Goal: Navigation & Orientation: Find specific page/section

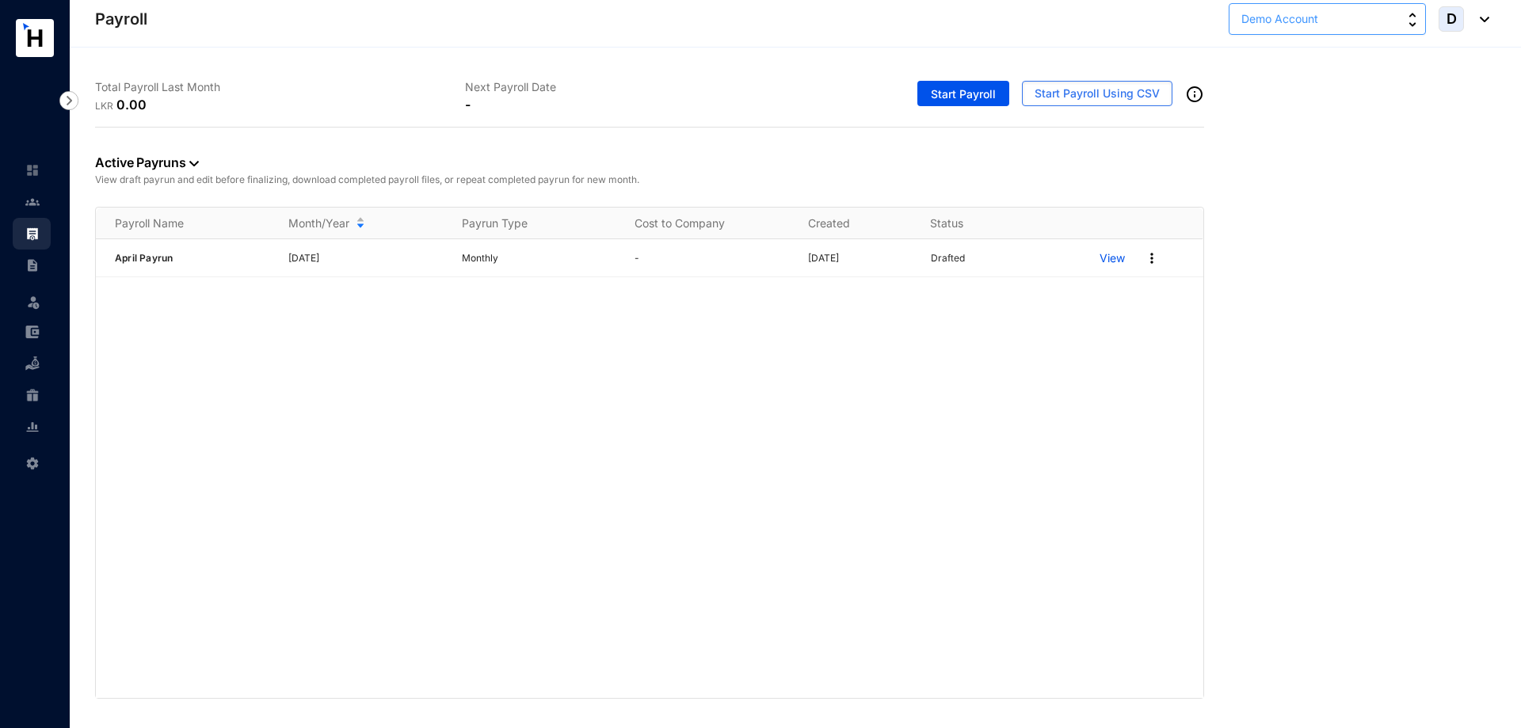
click at [1407, 21] on button "Demo Account" at bounding box center [1327, 19] width 197 height 32
click at [1456, 177] on div "Active Payruns View draft payrun and edit before finalizing, download completed…" at bounding box center [795, 413] width 1401 height 571
click at [40, 178] on link at bounding box center [45, 170] width 40 height 16
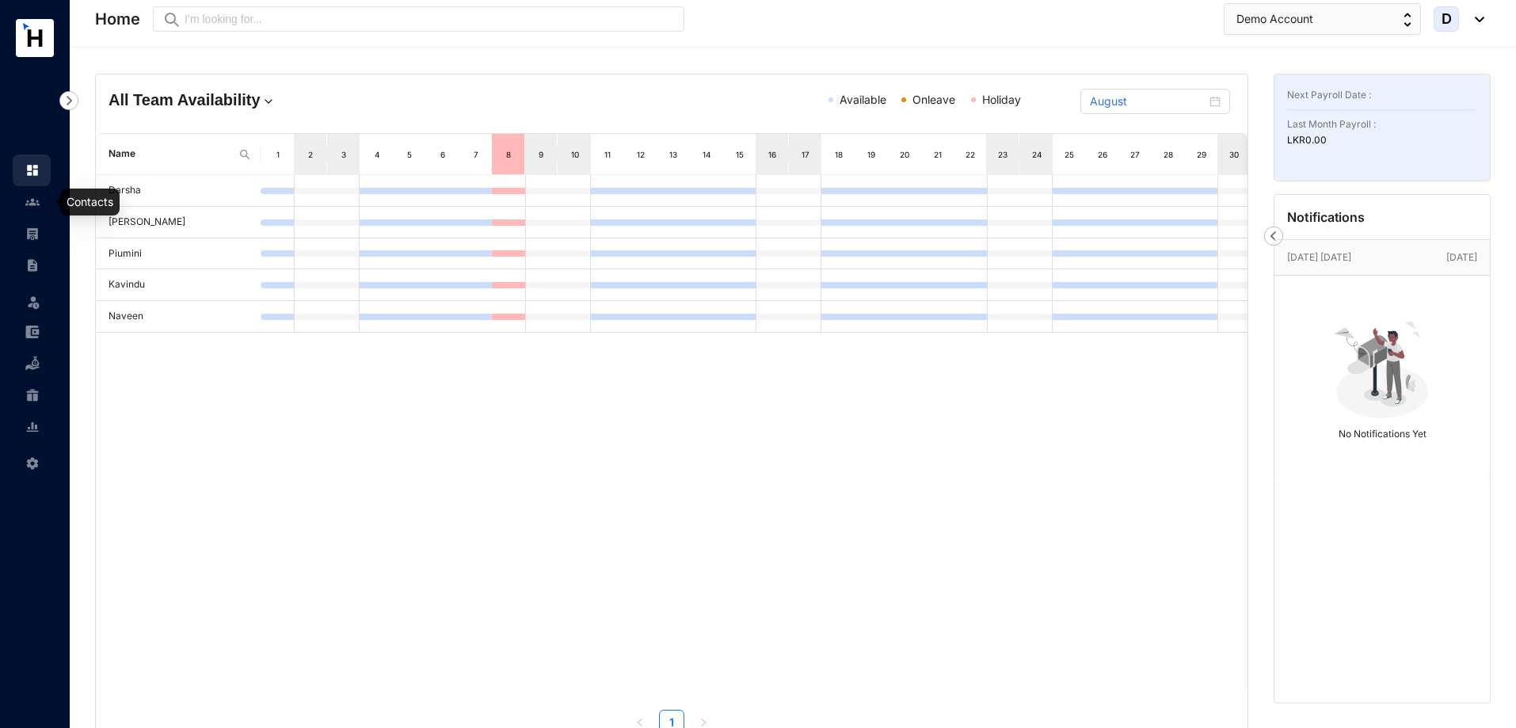
click at [42, 198] on link at bounding box center [45, 202] width 40 height 16
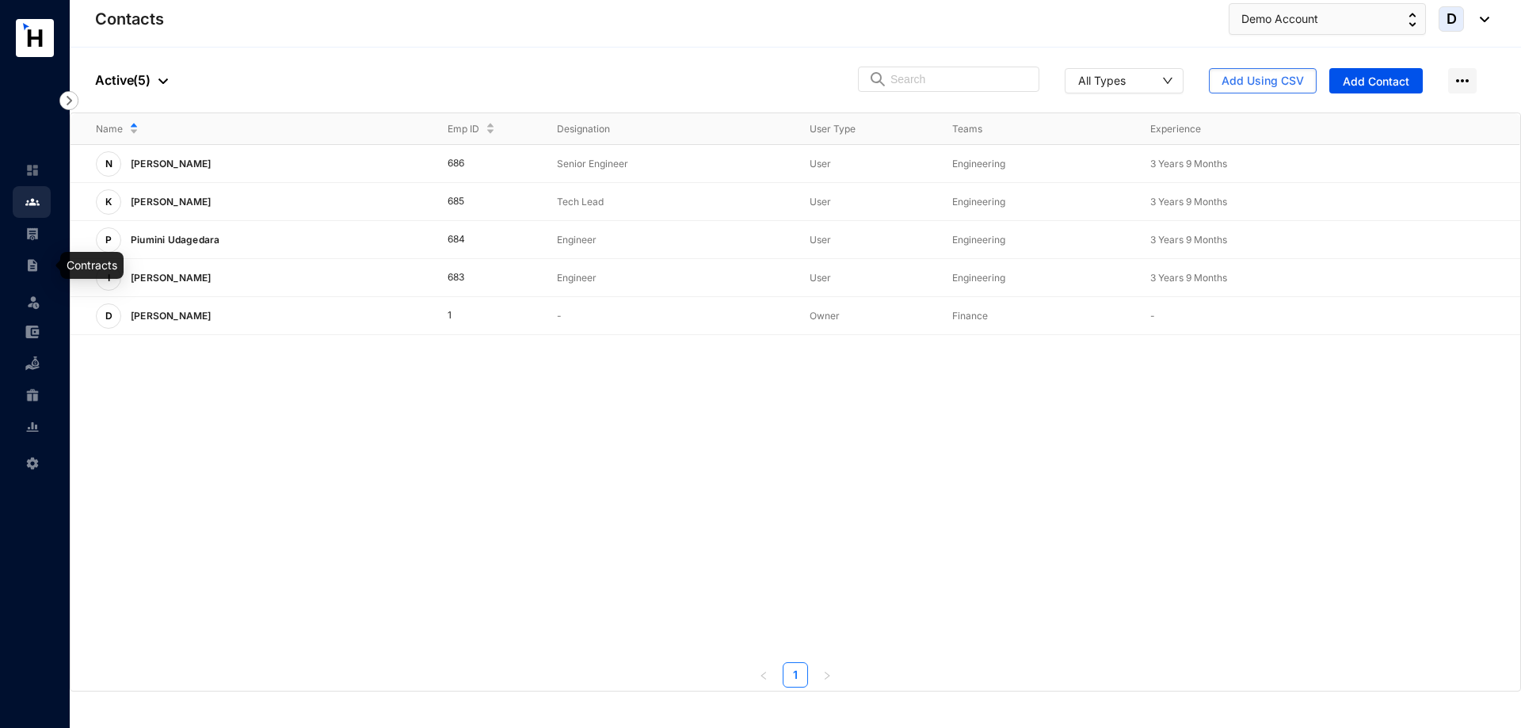
click at [29, 241] on img at bounding box center [32, 234] width 14 height 14
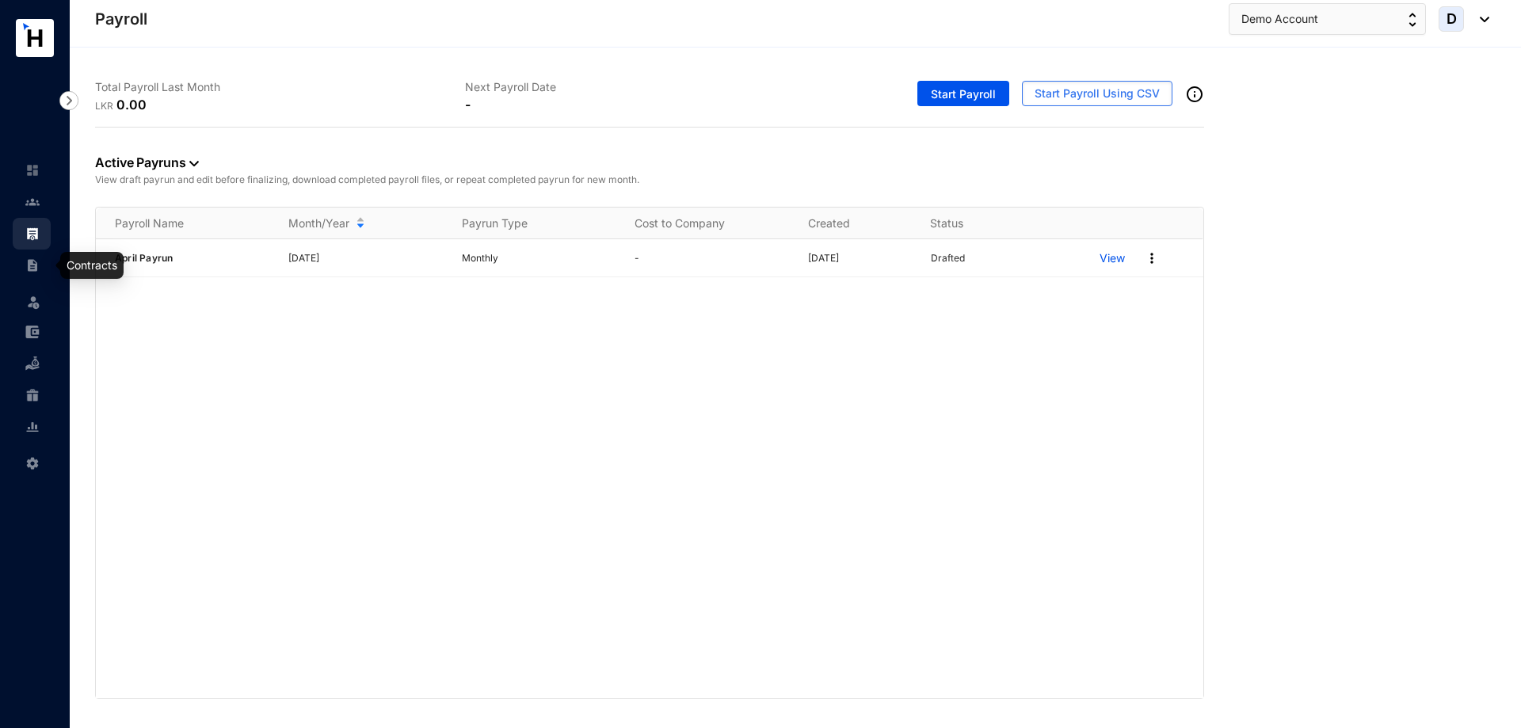
click at [29, 265] on img at bounding box center [32, 265] width 14 height 14
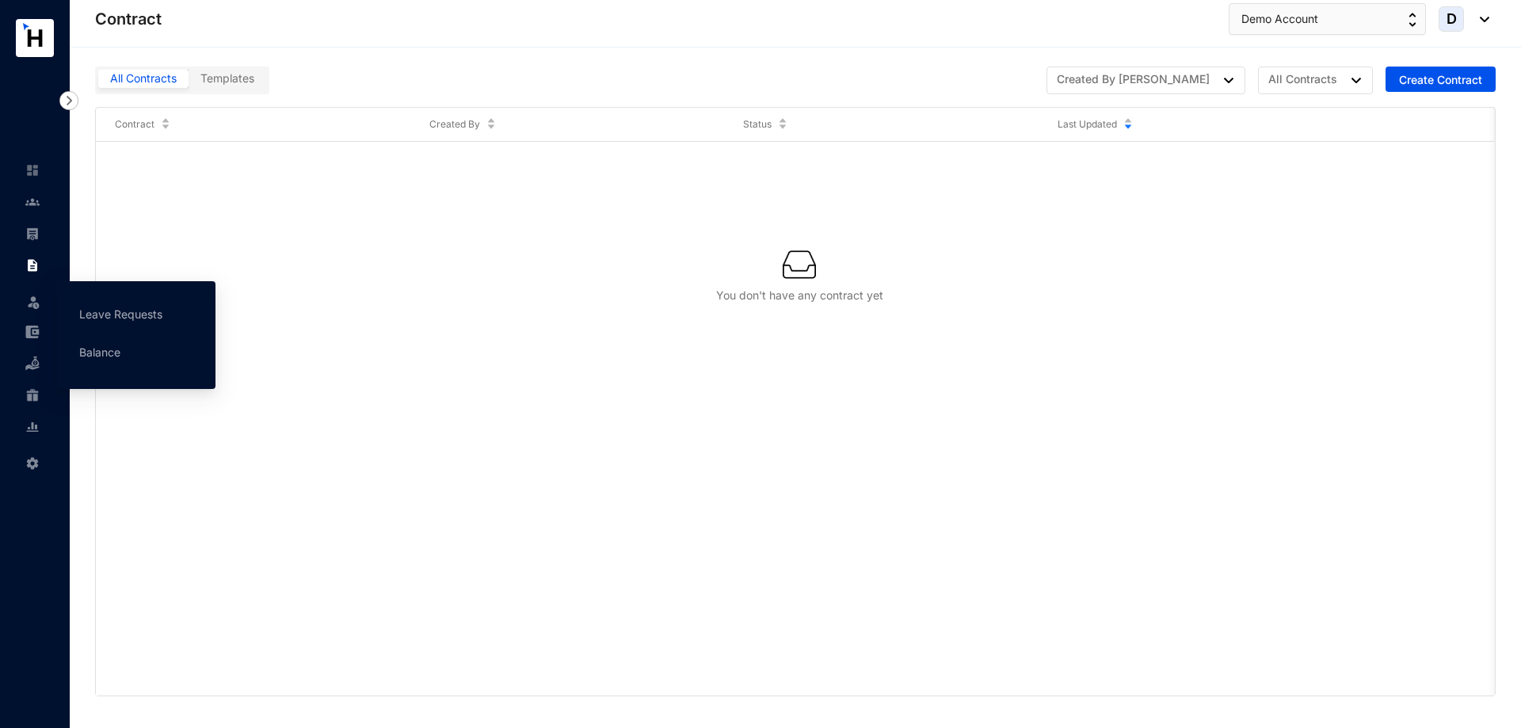
click at [22, 294] on div "Leave" at bounding box center [32, 298] width 38 height 35
click at [98, 318] on link "Leave Requests" at bounding box center [120, 313] width 83 height 13
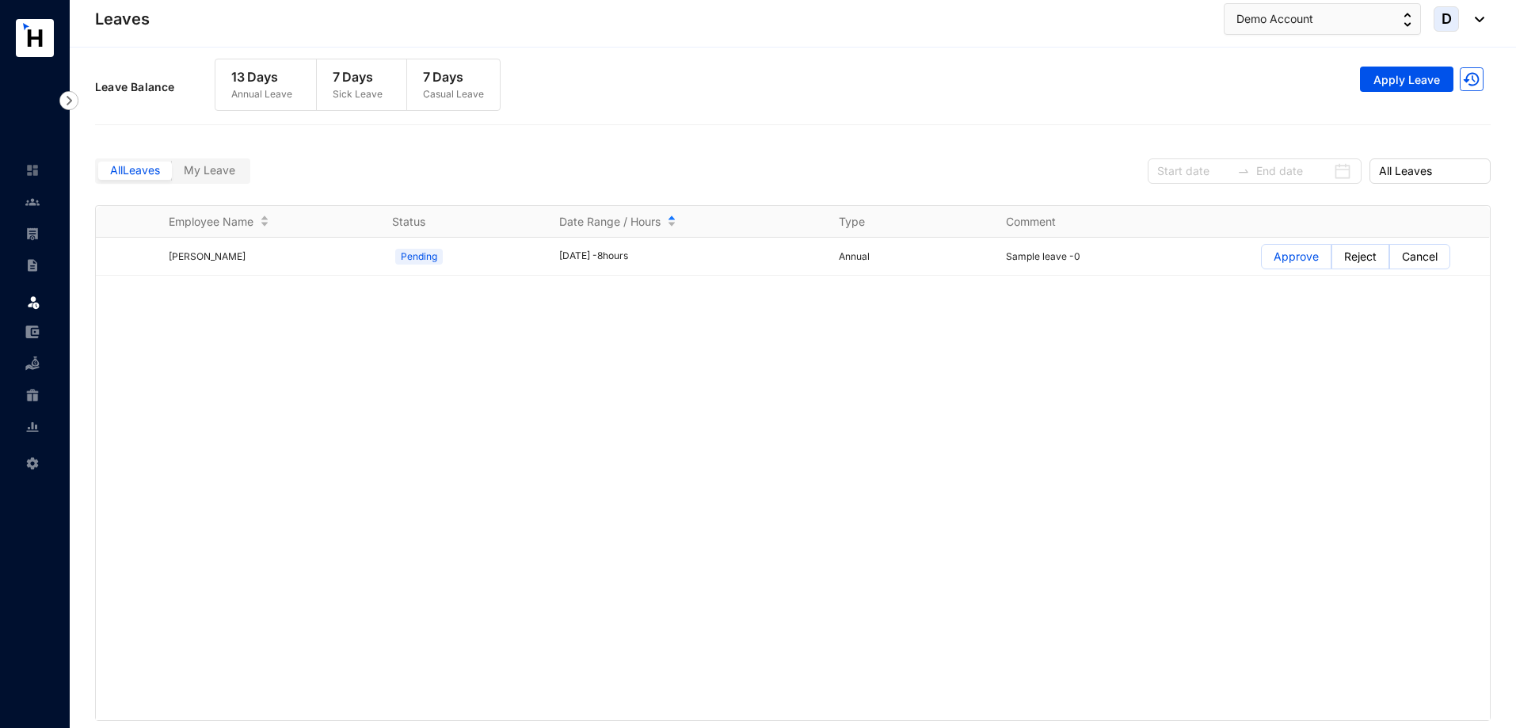
click at [41, 306] on div "Leave" at bounding box center [32, 298] width 38 height 35
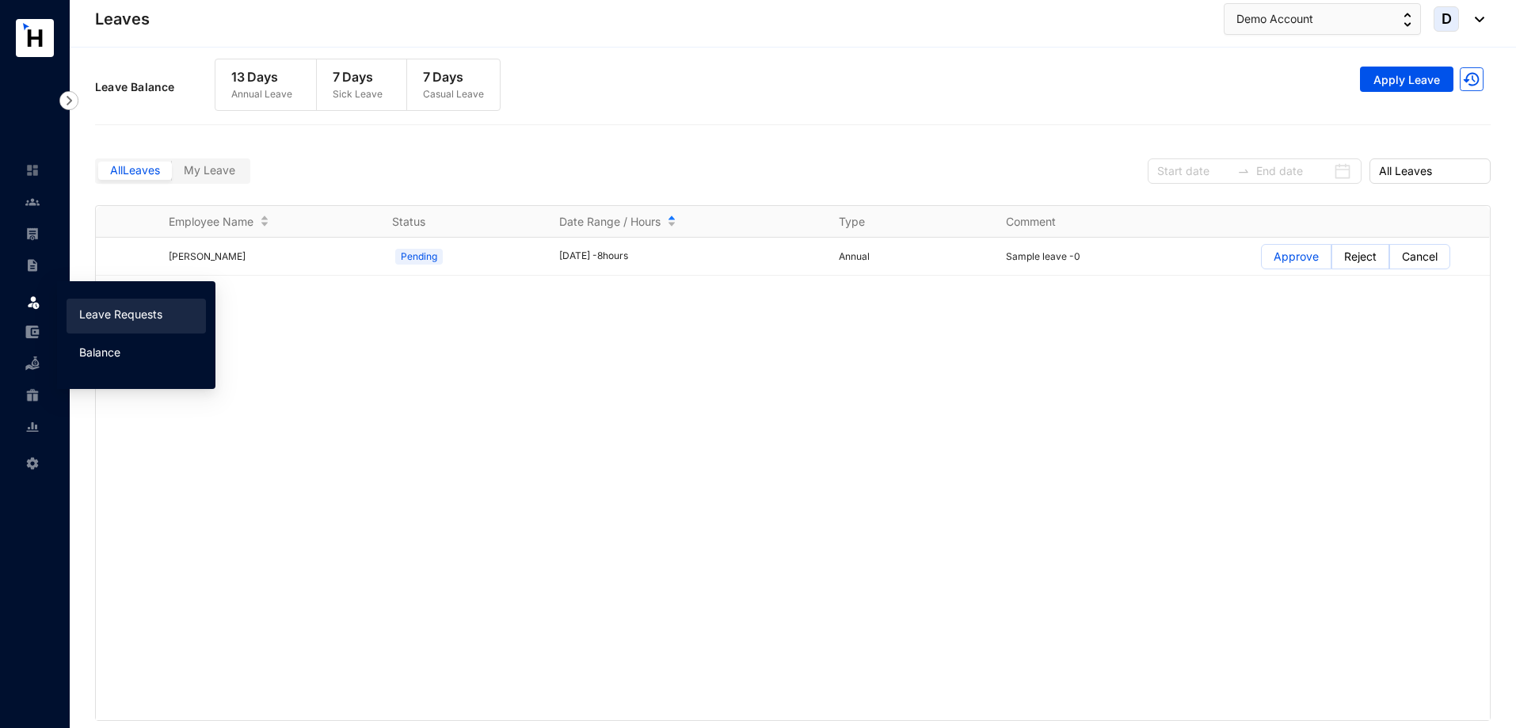
click at [79, 346] on link "Balance" at bounding box center [99, 351] width 41 height 13
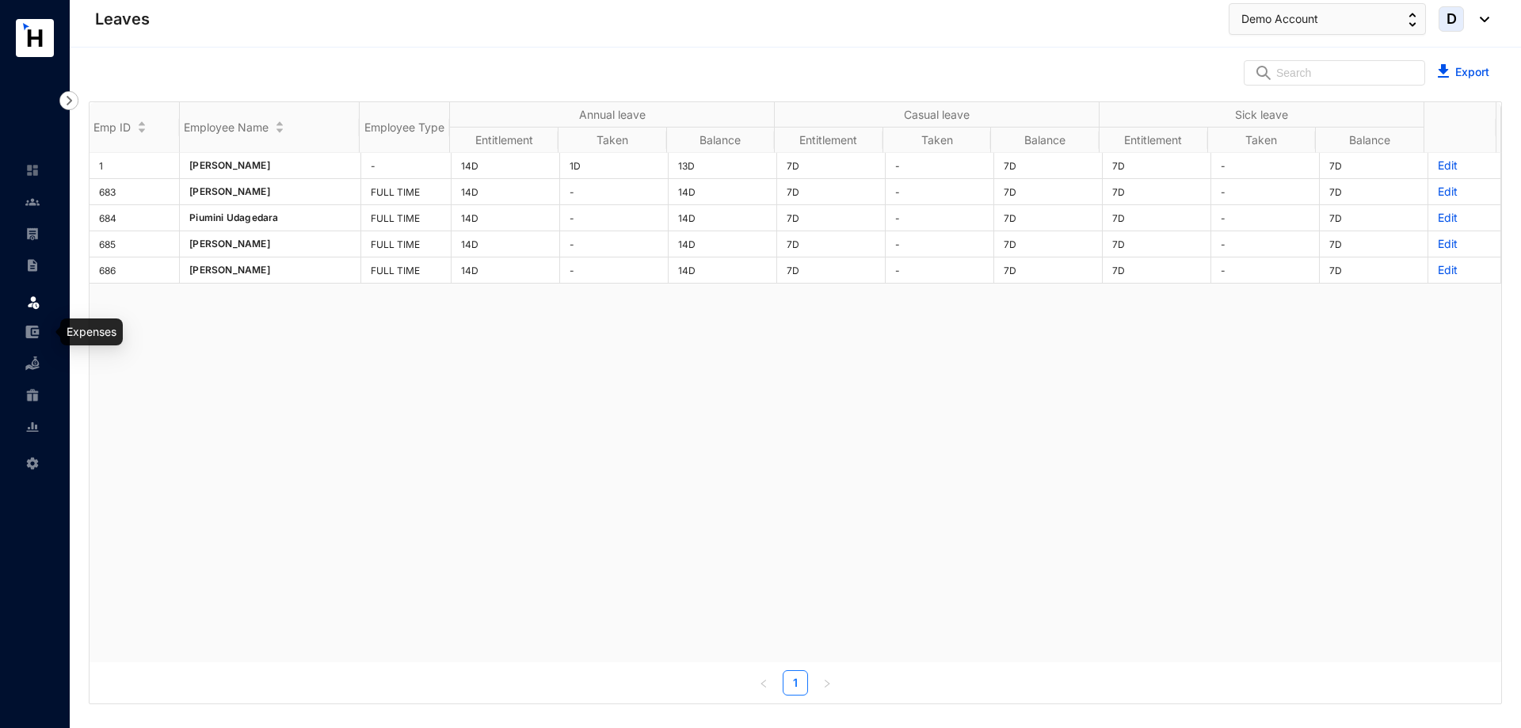
click at [38, 330] on img at bounding box center [32, 332] width 14 height 14
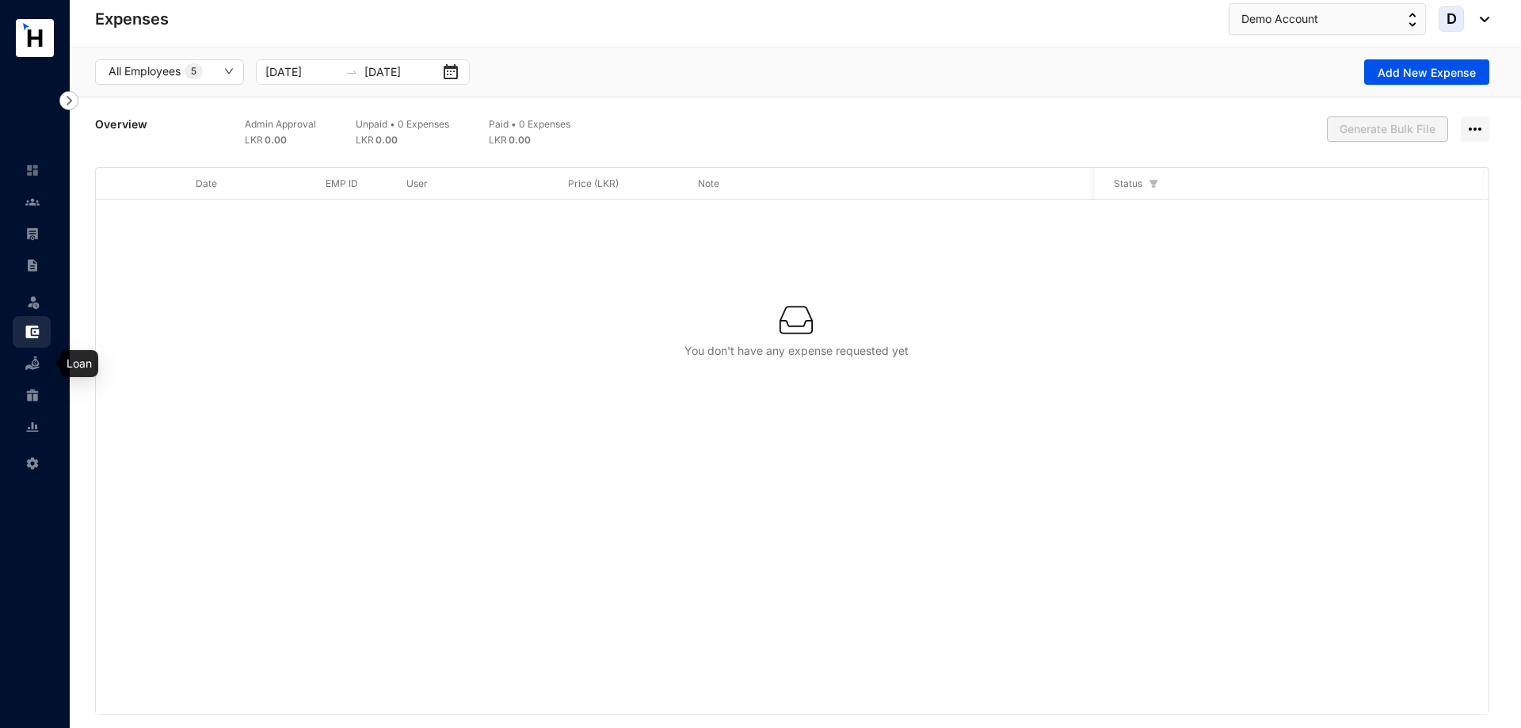
click at [34, 370] on img at bounding box center [32, 364] width 14 height 14
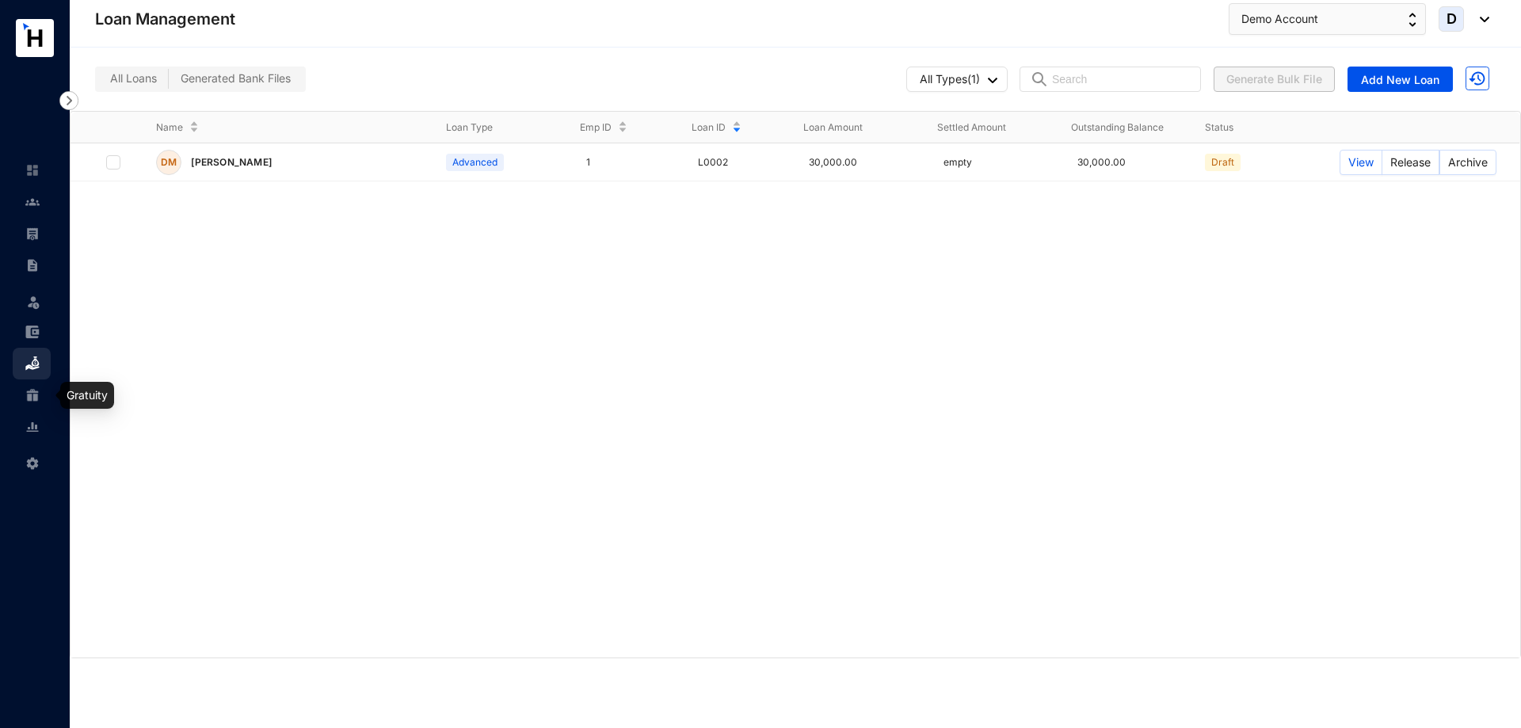
click at [25, 397] on link at bounding box center [45, 395] width 40 height 16
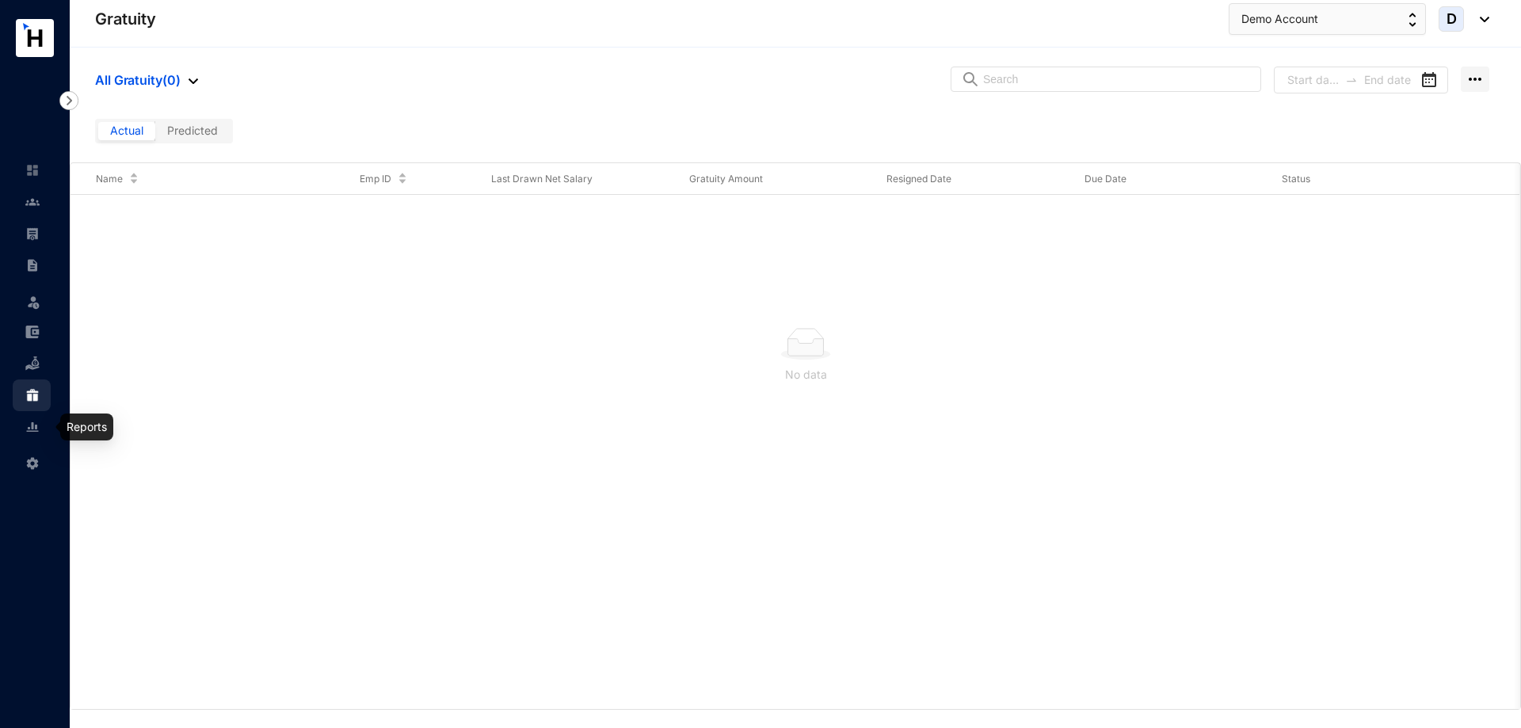
click at [32, 423] on img at bounding box center [32, 427] width 14 height 14
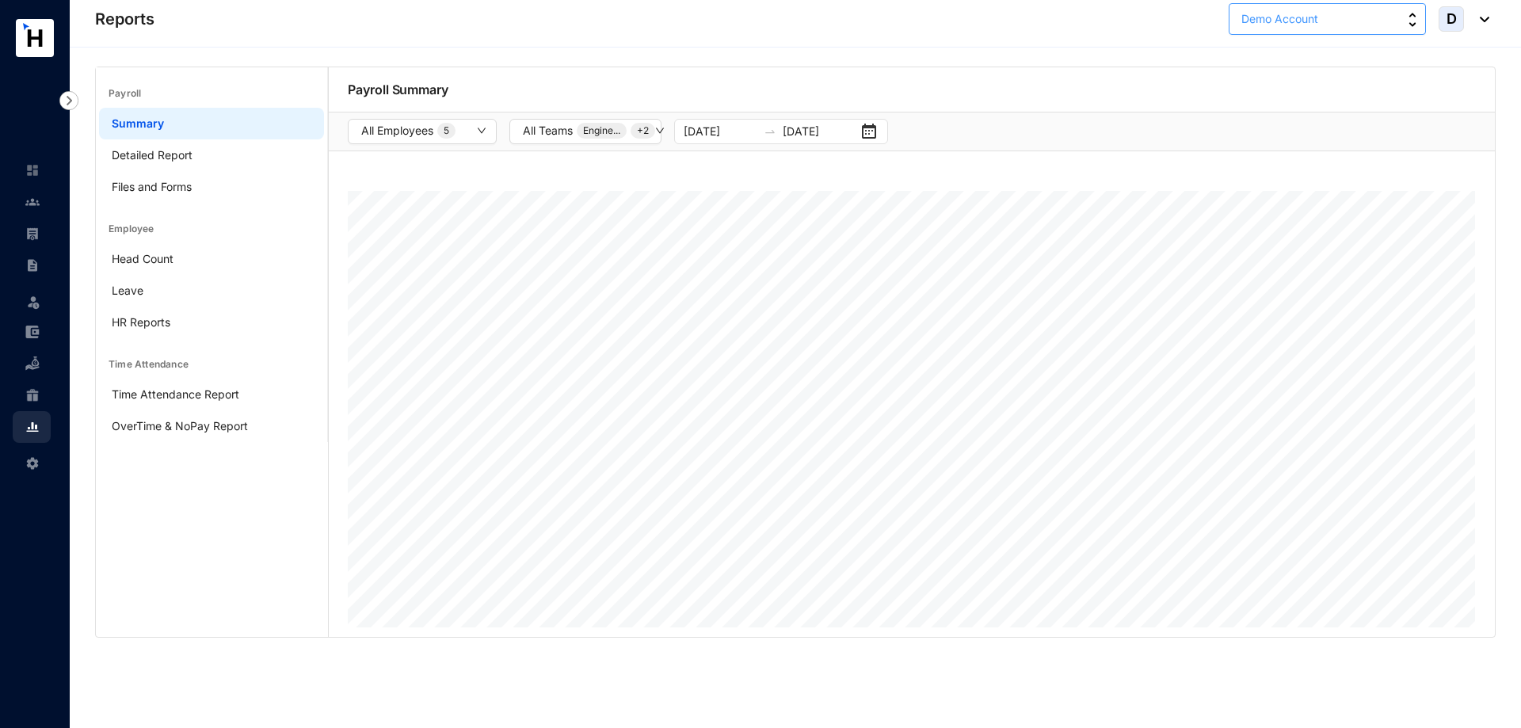
click at [1413, 20] on img "button" at bounding box center [1413, 20] width 8 height 14
drag, startPoint x: 1320, startPoint y: 116, endPoint x: 1202, endPoint y: 127, distance: 118.6
click at [1319, 114] on p "Ceylon Nutrifoods" at bounding box center [1288, 119] width 93 height 16
